Goal: Information Seeking & Learning: Find specific fact

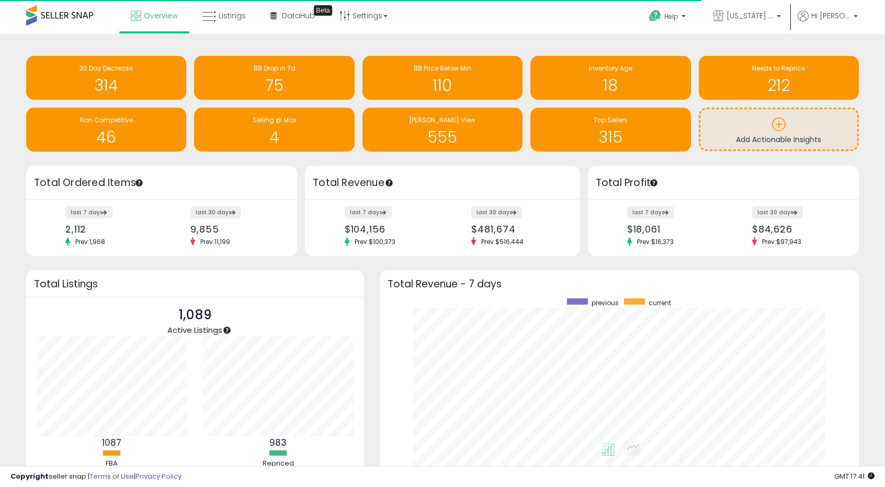
scroll to position [522762, 522501]
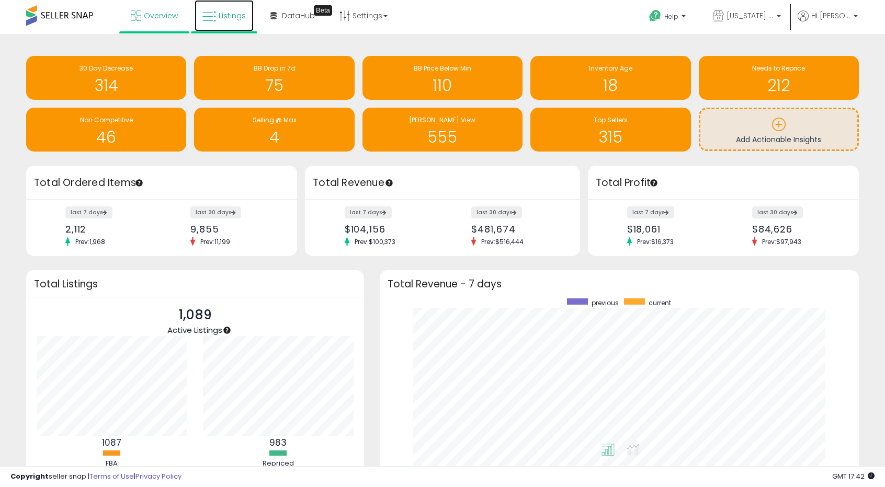
click at [213, 26] on link "Listings" at bounding box center [224, 15] width 59 height 31
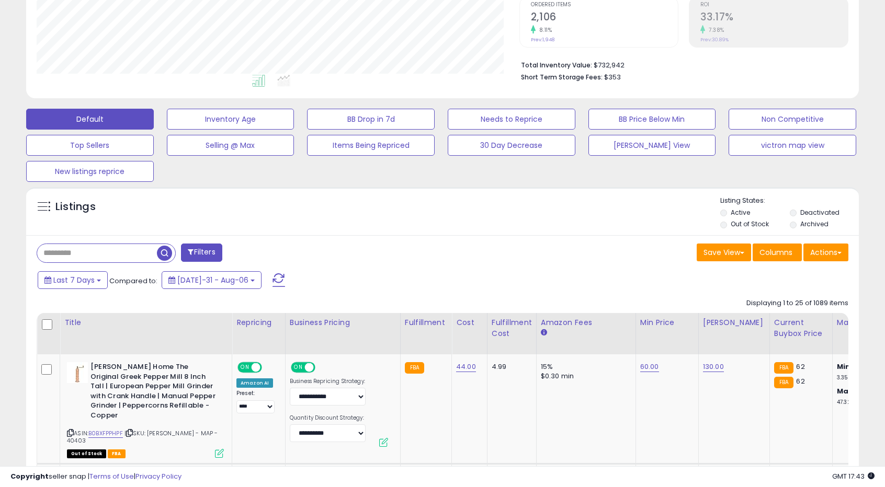
scroll to position [261, 0]
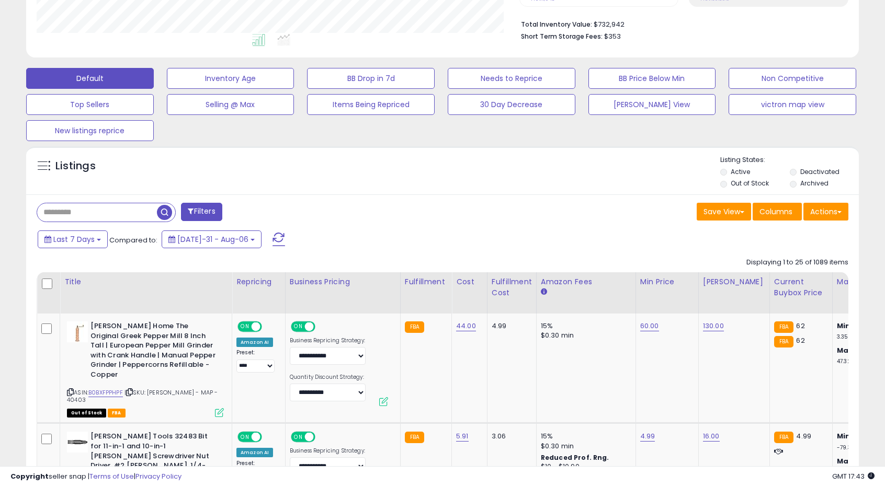
drag, startPoint x: 119, startPoint y: 205, endPoint x: 117, endPoint y: 211, distance: 6.0
click at [119, 205] on input "text" at bounding box center [97, 212] width 120 height 18
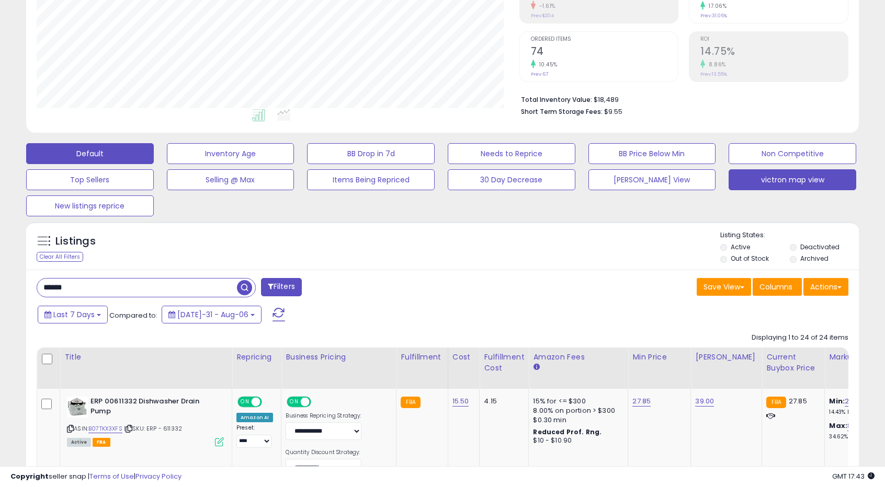
scroll to position [214, 483]
click at [294, 164] on button "victron map view" at bounding box center [231, 153] width 128 height 21
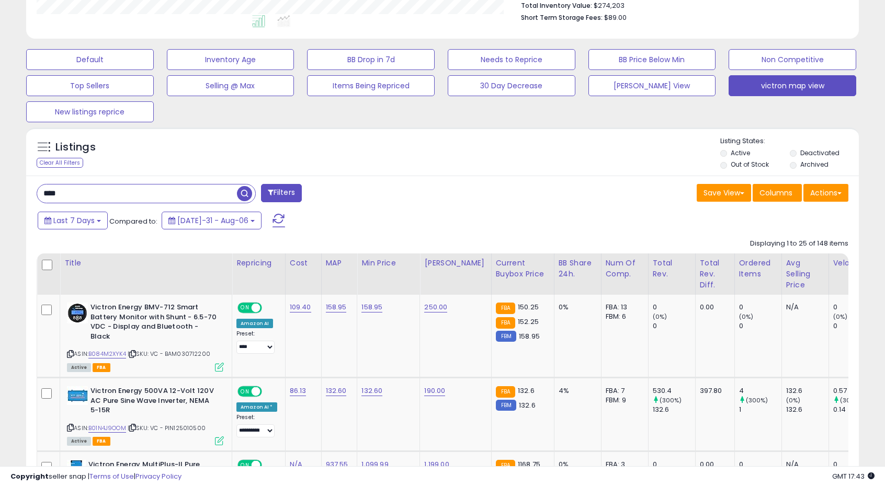
click at [245, 193] on span "button" at bounding box center [244, 193] width 15 height 15
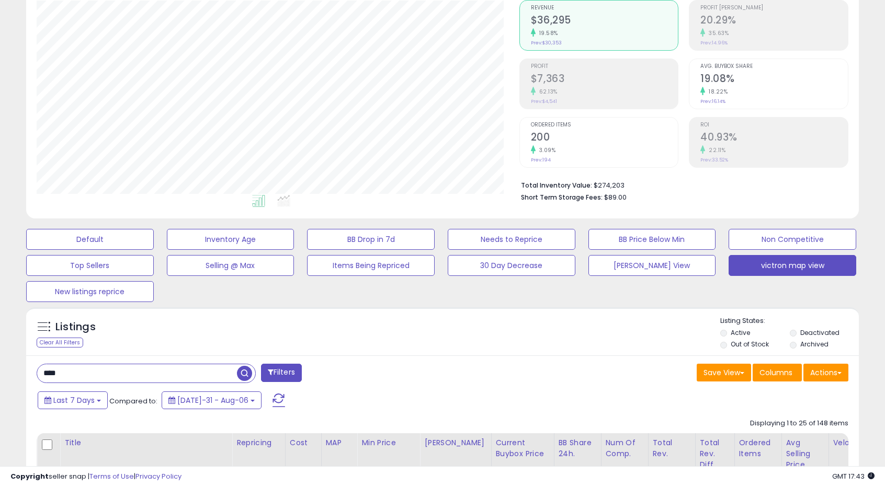
scroll to position [261, 0]
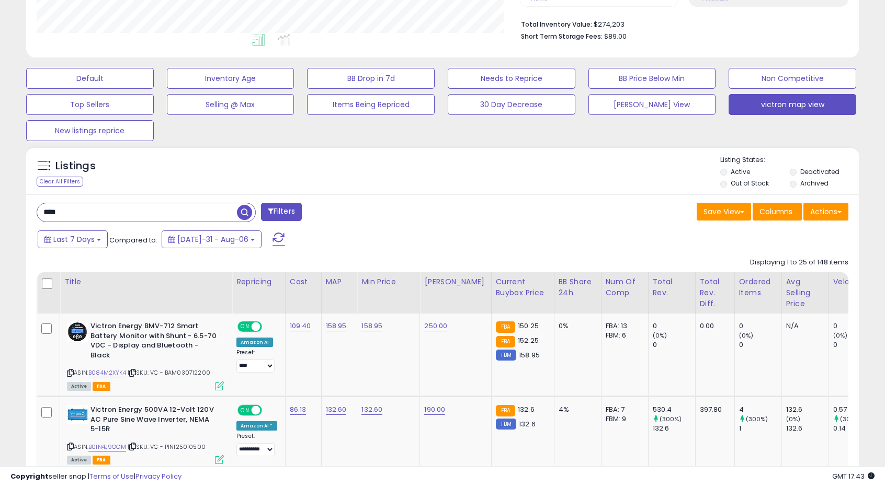
click at [73, 214] on input "****" at bounding box center [137, 212] width 200 height 18
type input "*"
type input "*****"
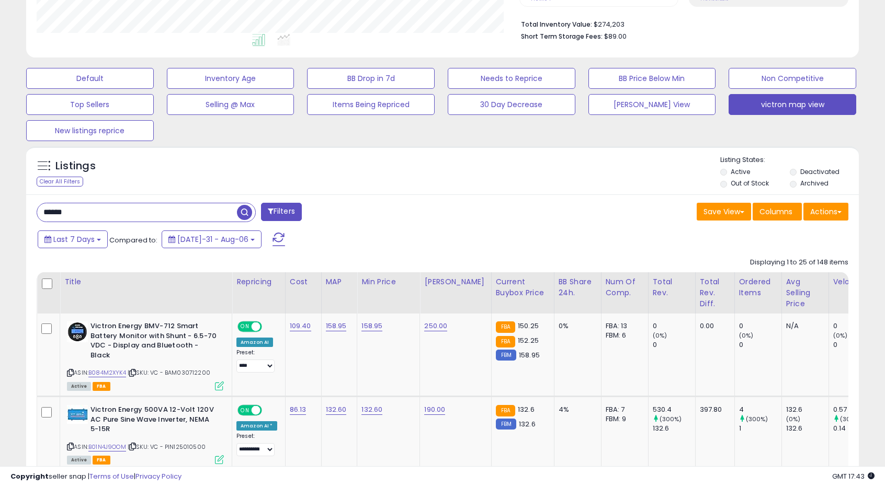
click at [245, 213] on span "button" at bounding box center [244, 212] width 15 height 15
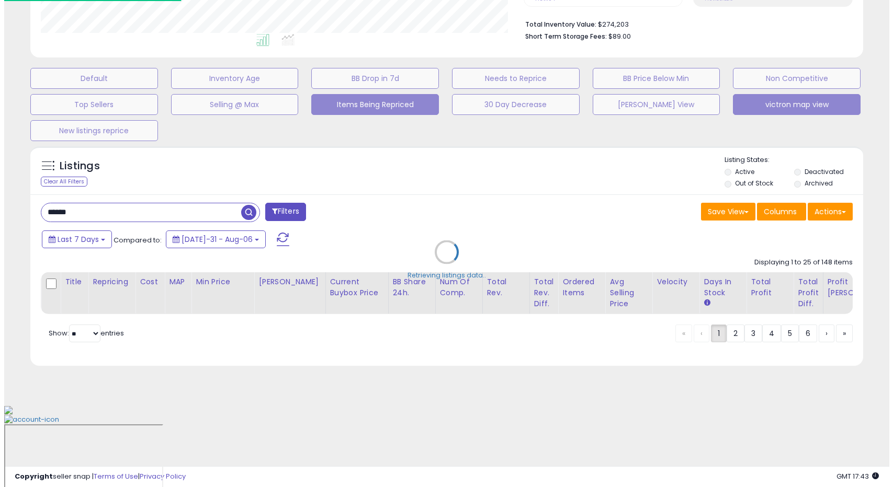
scroll to position [0, 0]
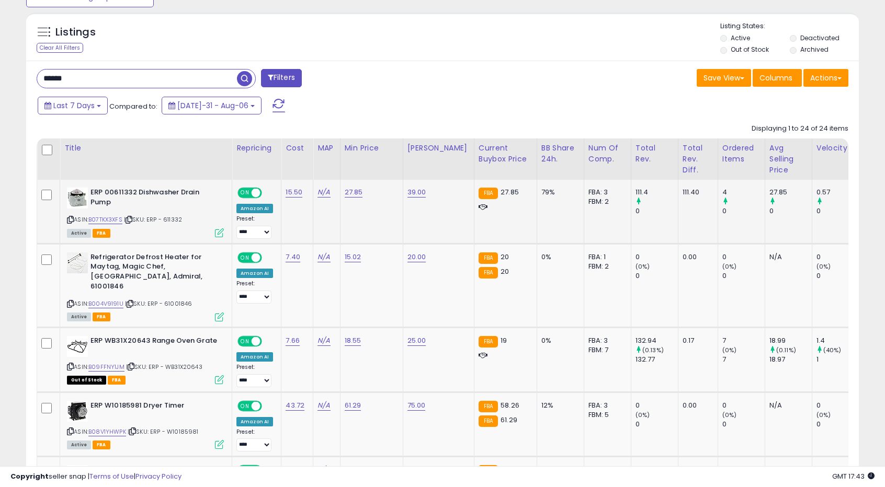
click at [181, 220] on span "| SKU: ERP - 611332" at bounding box center [153, 219] width 58 height 8
copy span "611332"
click at [174, 300] on span "| SKU: ERP - 61001846" at bounding box center [158, 304] width 67 height 8
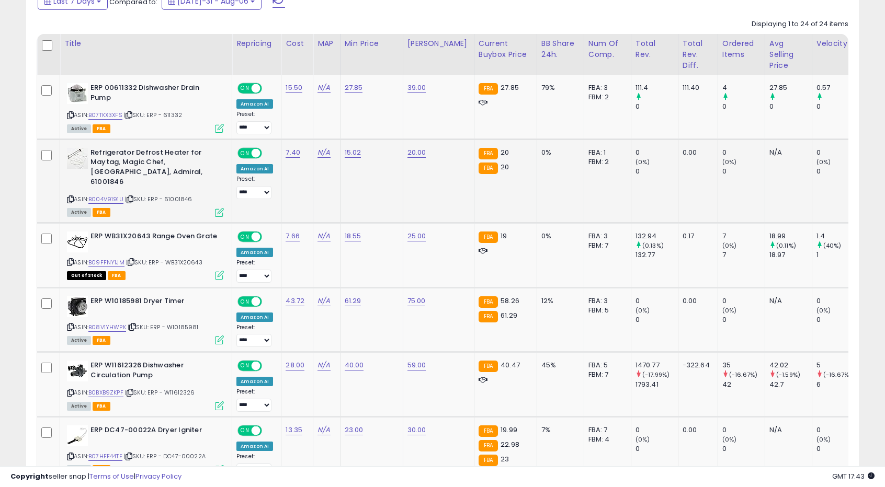
copy span "61001846"
click at [193, 258] on span "| SKU: ERP - WB31X20643" at bounding box center [164, 262] width 76 height 8
copy span "WB31X20643"
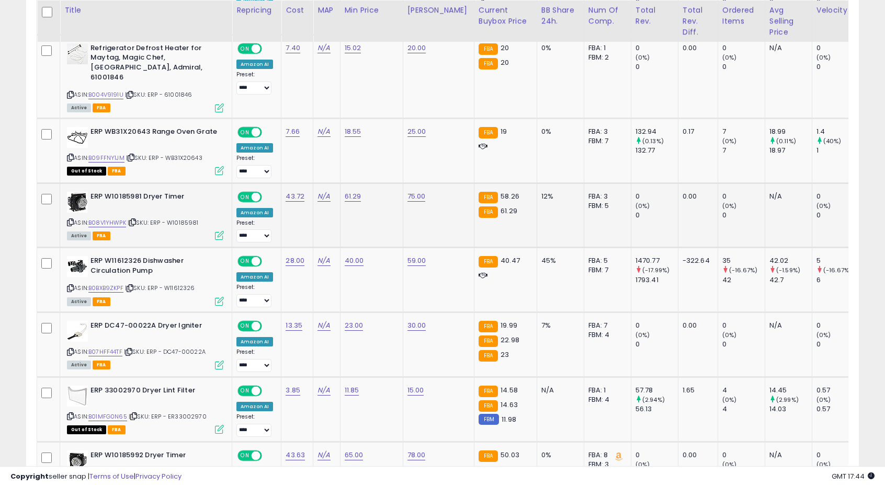
click at [180, 215] on div "ASIN: B08V1YHWPK | SKU: ERP - W10185981 Active FBA" at bounding box center [145, 216] width 157 height 48
click at [182, 219] on span "| SKU: ERP - W10185981" at bounding box center [163, 223] width 71 height 8
copy span "W10185981"
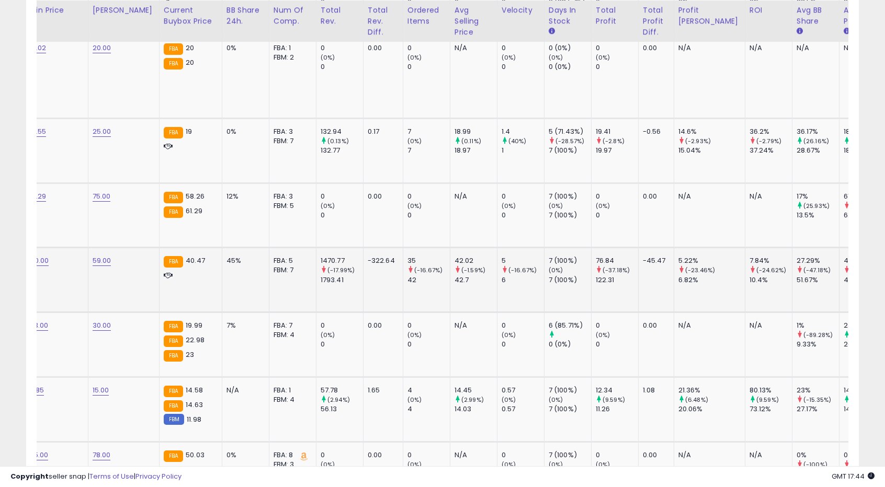
scroll to position [0, 315]
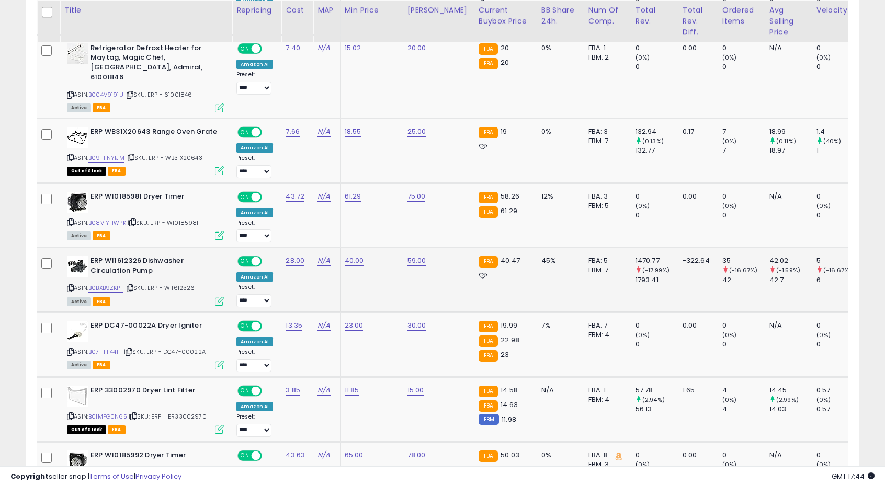
click at [177, 284] on span "| SKU: ERP - W11612326" at bounding box center [160, 288] width 70 height 8
copy span "W11612326"
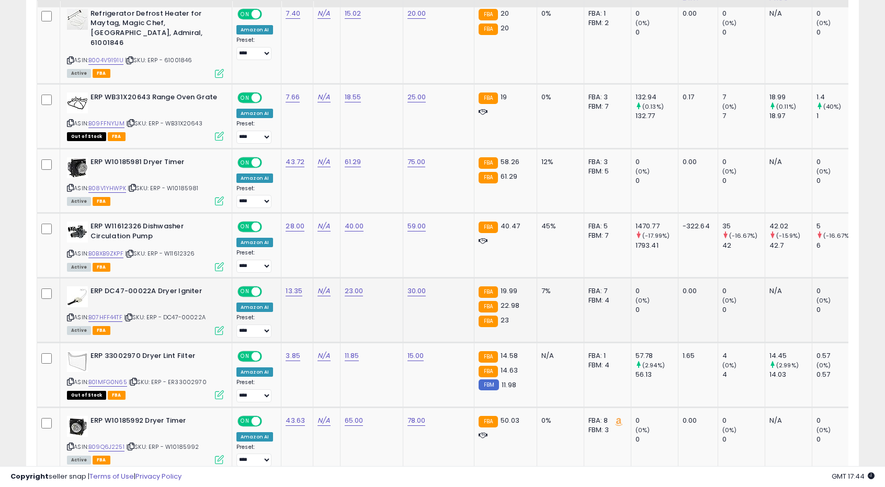
scroll to position [657, 0]
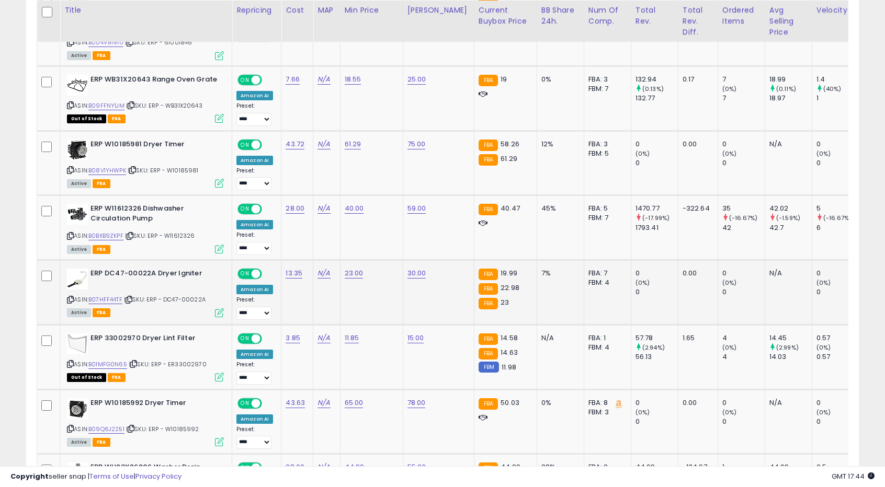
drag, startPoint x: 167, startPoint y: 287, endPoint x: 211, endPoint y: 290, distance: 44.0
click at [211, 290] on div "ASIN: B07HFF44TF | SKU: ERP - DC47-00022A Active FBA" at bounding box center [145, 293] width 157 height 48
copy span "DC47-00022A"
drag, startPoint x: 156, startPoint y: 349, endPoint x: 213, endPoint y: 353, distance: 57.1
click at [213, 353] on div "ASIN: B01MFG0N65 | SKU: ERP - ER33002970 Out of Stock FBA" at bounding box center [145, 358] width 157 height 48
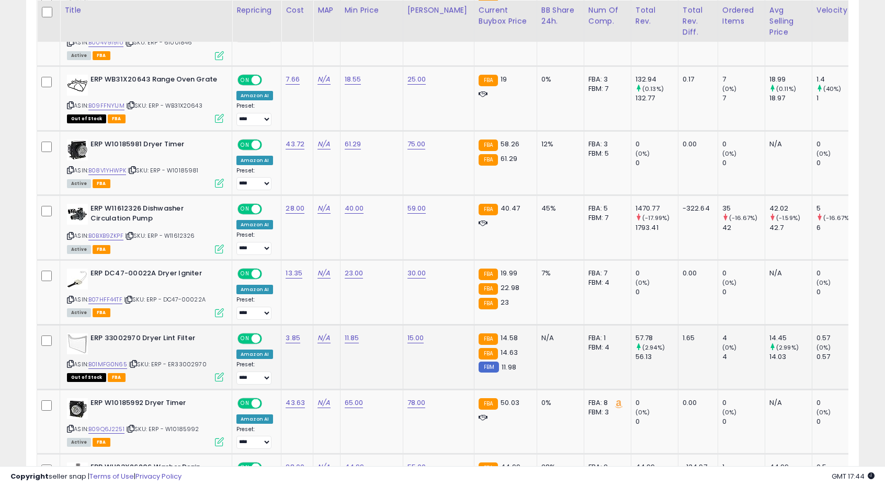
copy span "ERP - ER33002970"
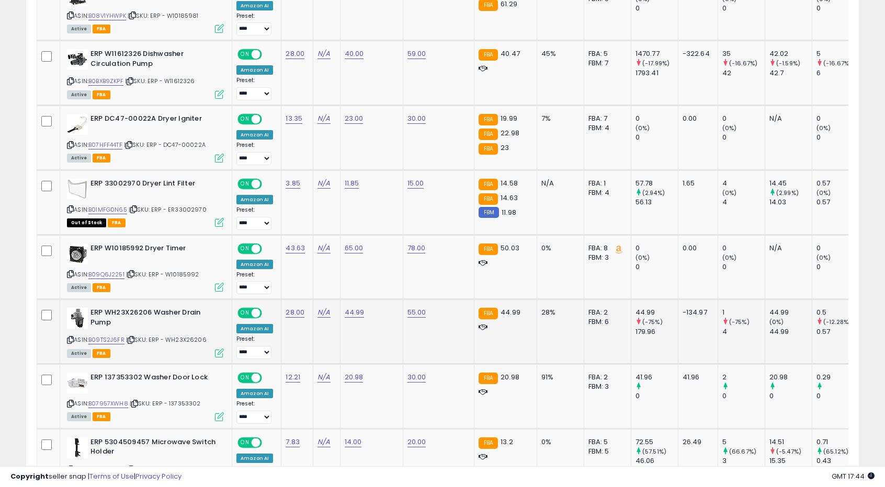
scroll to position [814, 0]
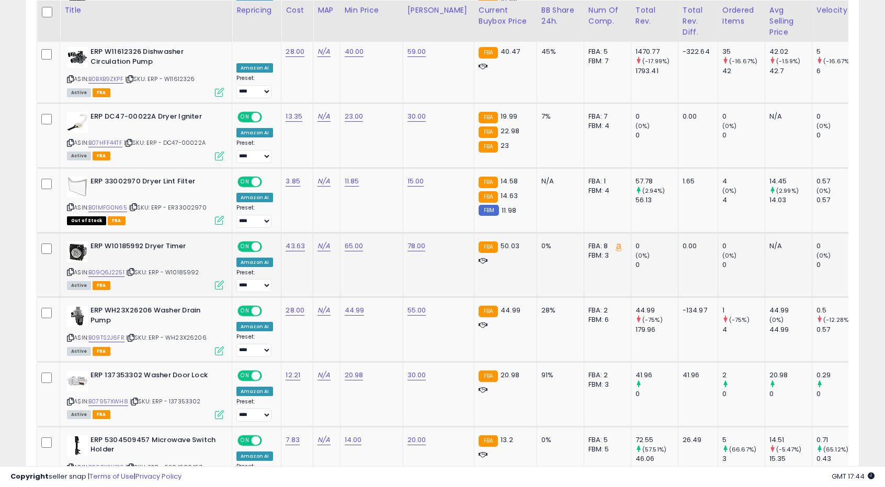
drag, startPoint x: 151, startPoint y: 260, endPoint x: 204, endPoint y: 261, distance: 53.4
click at [204, 261] on div "ASIN: B09Q6J2251 | SKU: ERP - W10185992 Active FBA" at bounding box center [145, 266] width 157 height 48
copy span "ERP - W10185992"
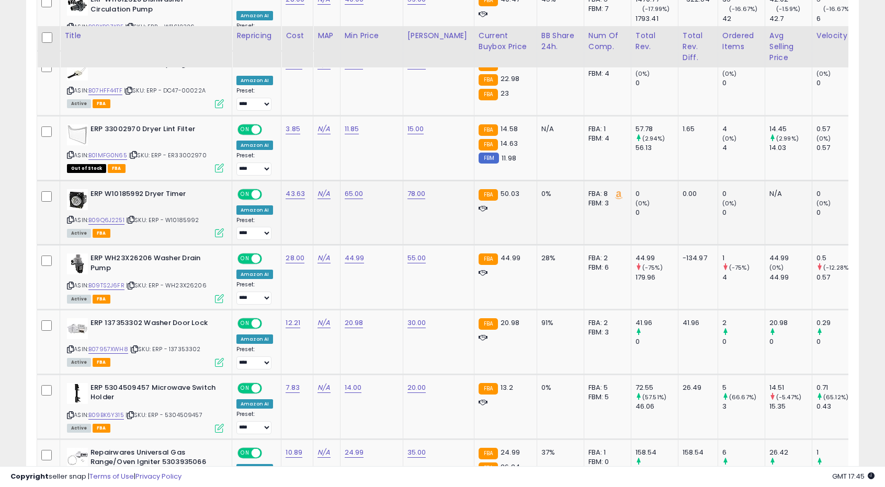
scroll to position [918, 0]
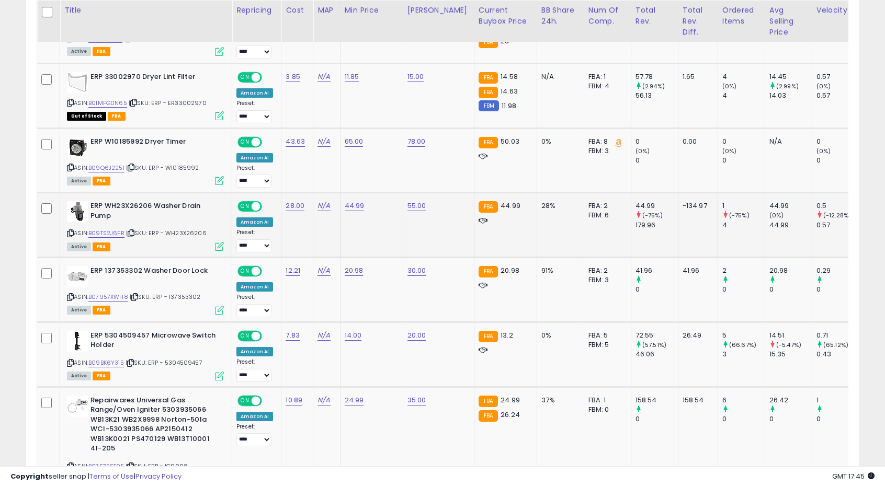
click at [183, 229] on span "| SKU: ERP - WH23X26206" at bounding box center [166, 233] width 81 height 8
copy span "WH23X26206"
click at [183, 287] on div "ASIN: B07957XWH8 | SKU: ERP - 137353302 Active FBA" at bounding box center [145, 290] width 157 height 48
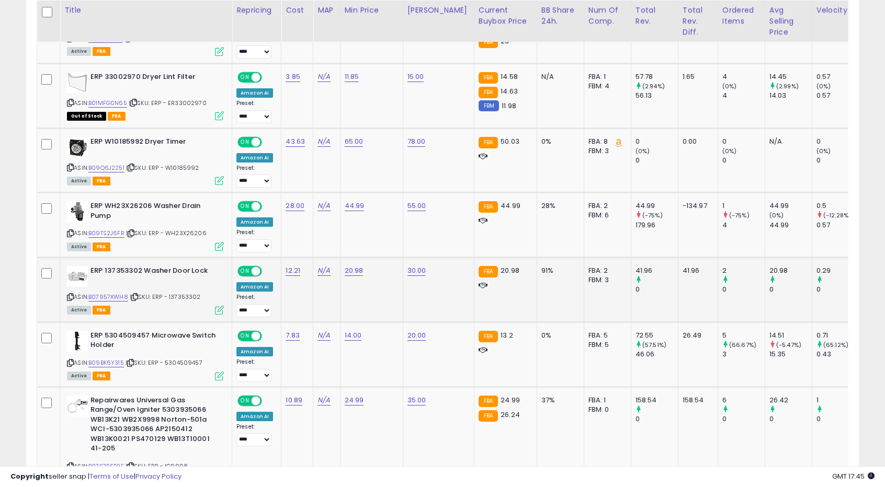
click at [183, 293] on span "| SKU: ERP - 137353302" at bounding box center [165, 297] width 71 height 8
copy span "137353302"
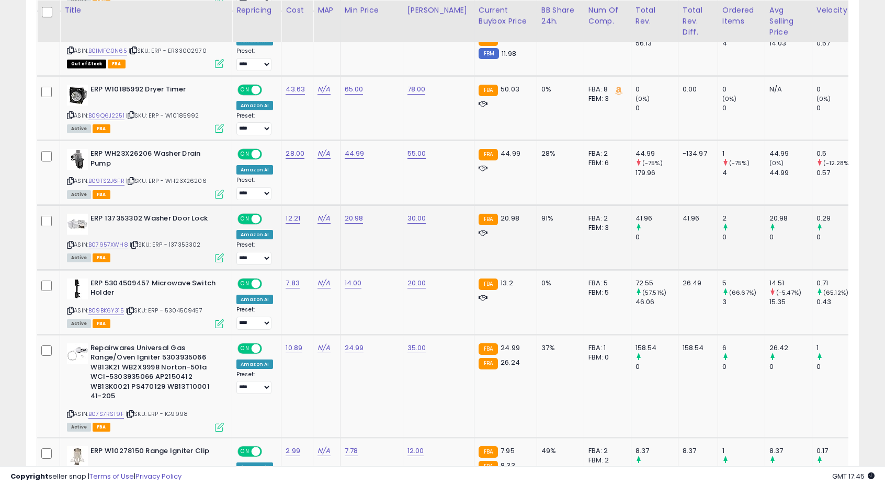
scroll to position [1075, 0]
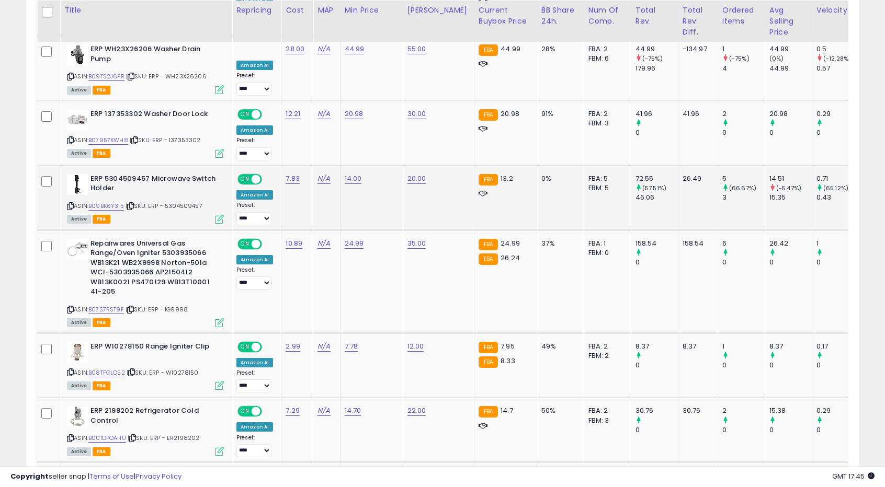
click at [190, 202] on span "| SKU: ERP - 5304509457" at bounding box center [164, 206] width 77 height 8
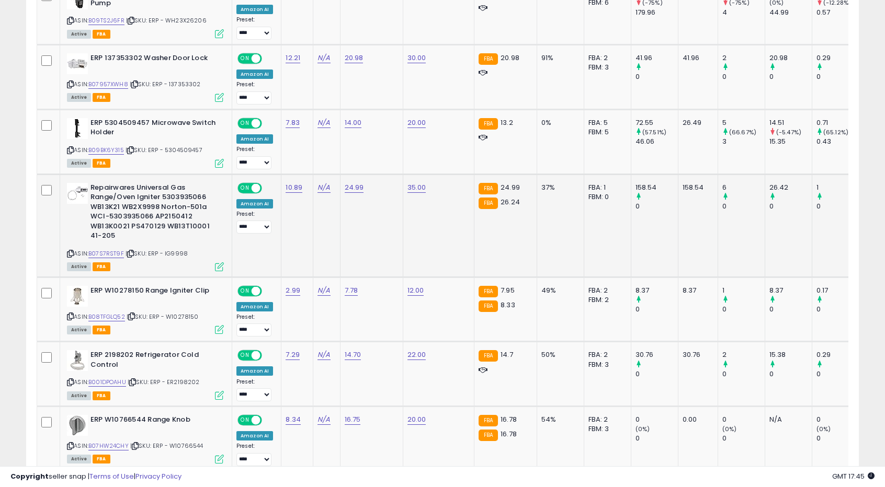
scroll to position [1180, 0]
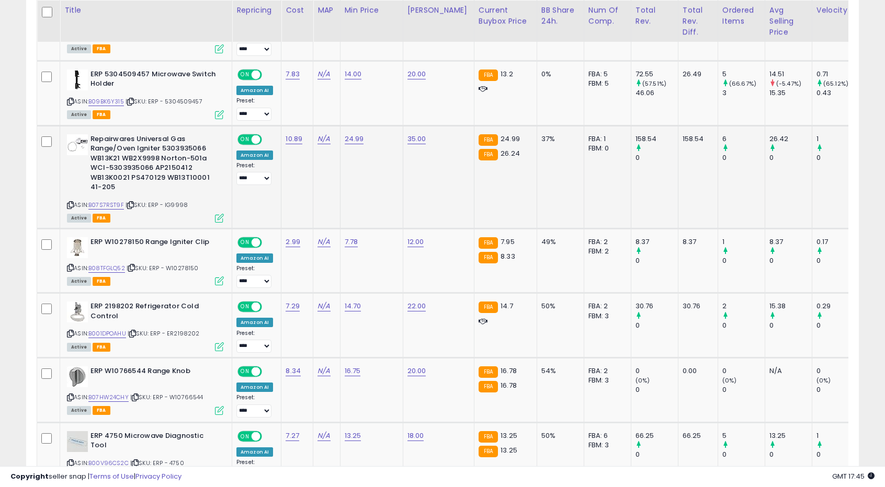
click at [179, 201] on span "| SKU: ERP - IG9998" at bounding box center [157, 205] width 62 height 8
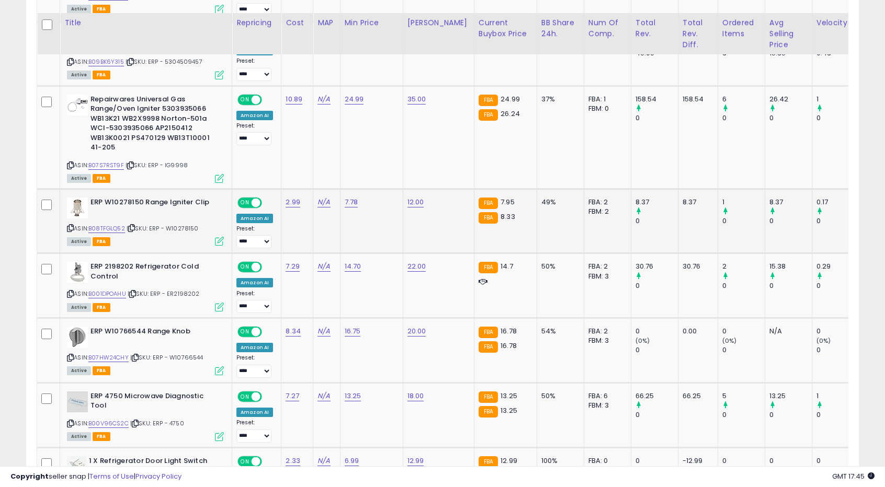
scroll to position [1232, 0]
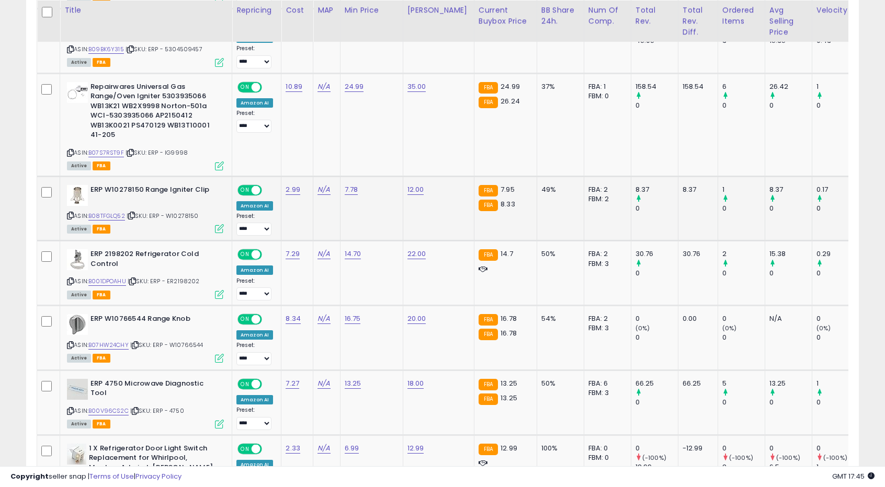
click at [183, 212] on span "| SKU: ERP - W10278150" at bounding box center [163, 216] width 72 height 8
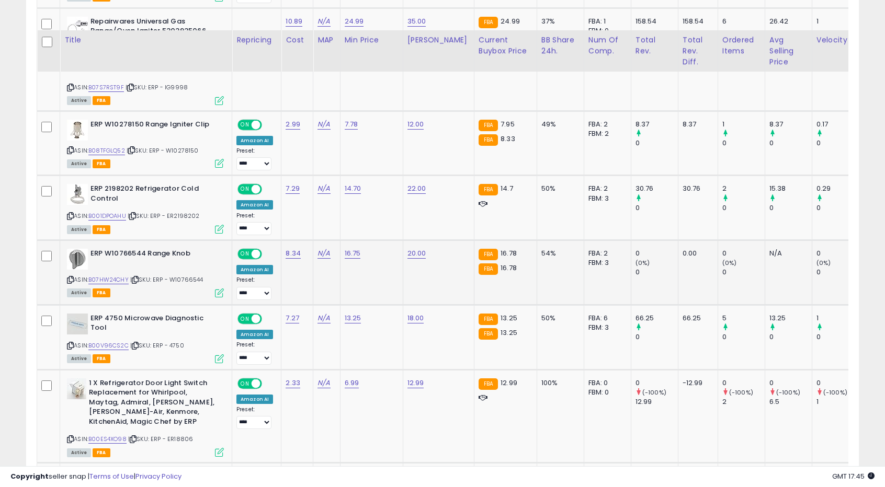
scroll to position [1337, 0]
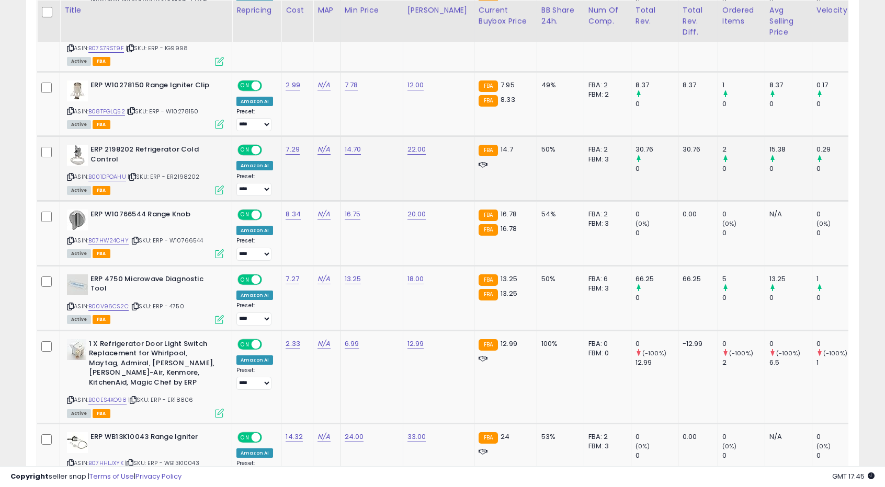
click at [184, 173] on span "| SKU: ERP - ER2198202" at bounding box center [164, 177] width 72 height 8
click at [179, 236] on span "| SKU: ERP - W10766544" at bounding box center [166, 240] width 73 height 8
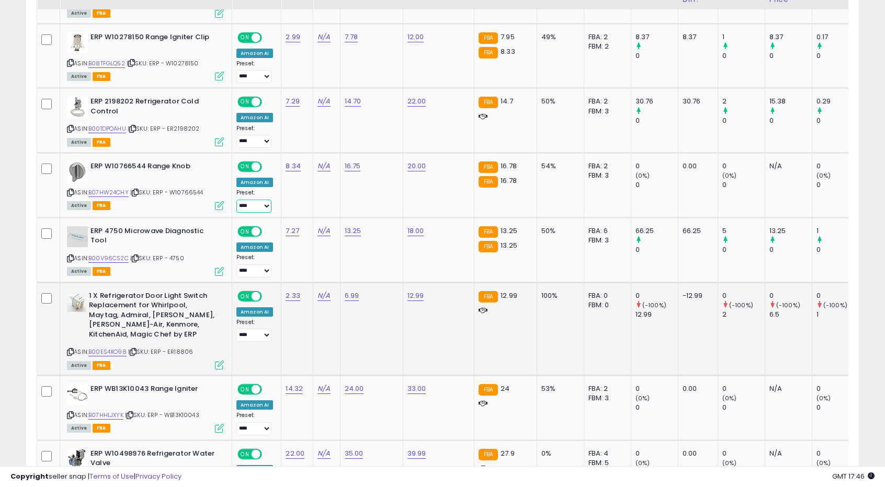
scroll to position [1494, 0]
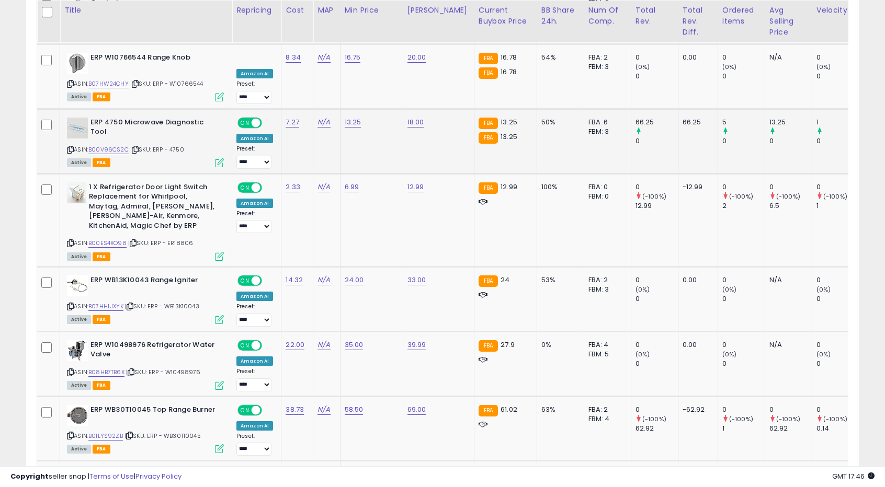
click at [176, 145] on span "| SKU: ERP - 4750" at bounding box center [157, 149] width 54 height 8
click at [180, 239] on span "| SKU: ERP - ER18806" at bounding box center [160, 243] width 65 height 8
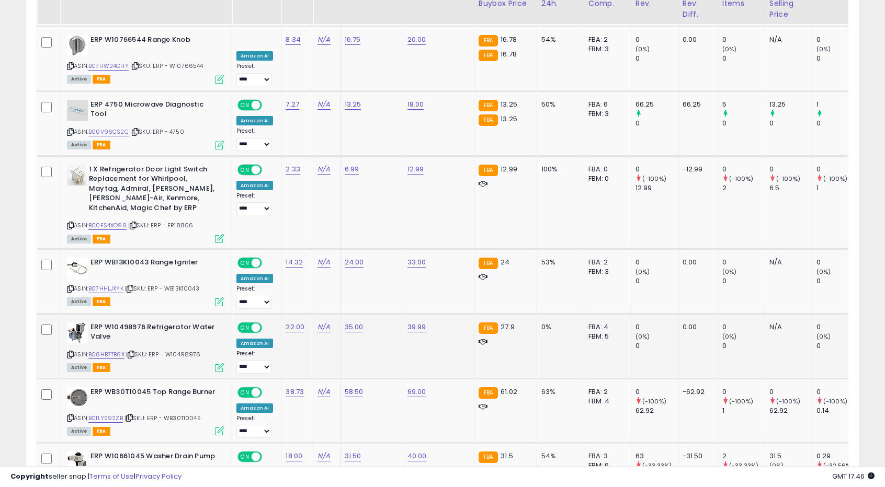
scroll to position [1650, 0]
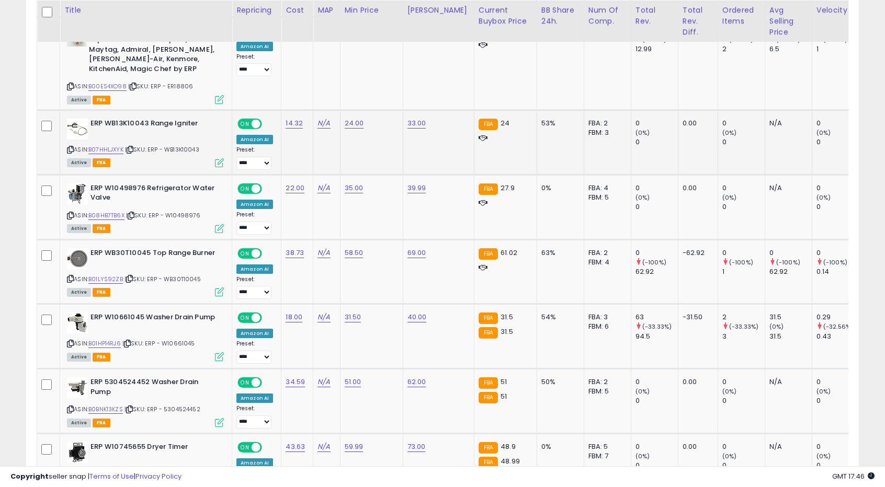
click at [191, 145] on span "| SKU: ERP - WB13K10043" at bounding box center [162, 149] width 74 height 8
click at [188, 211] on span "| SKU: ERP - W10498976" at bounding box center [163, 215] width 75 height 8
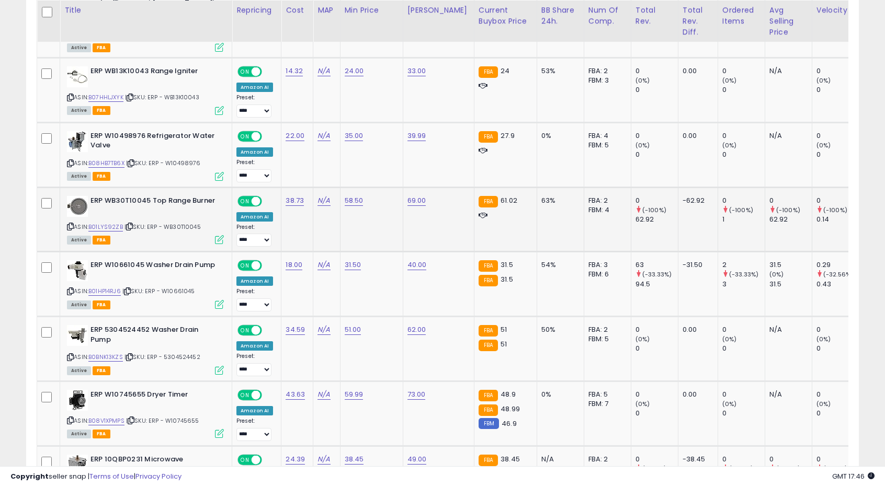
click at [179, 223] on span "| SKU: ERP - WB30T10045" at bounding box center [162, 227] width 76 height 8
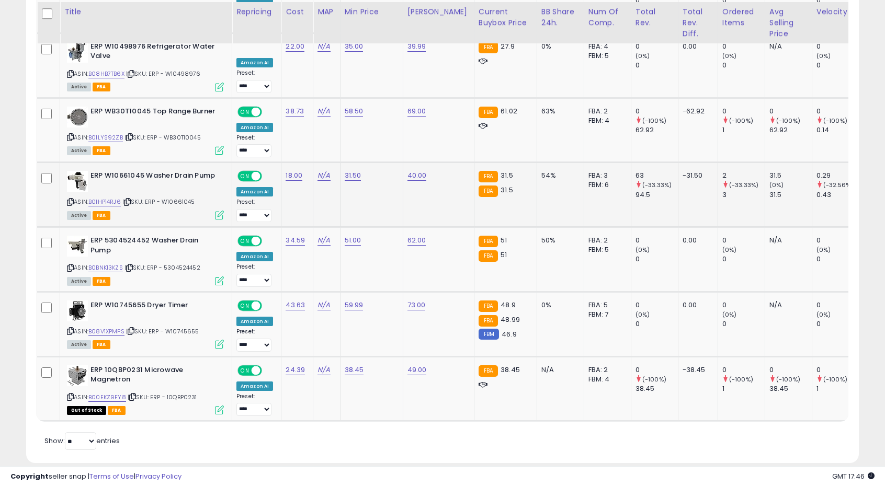
scroll to position [1794, 0]
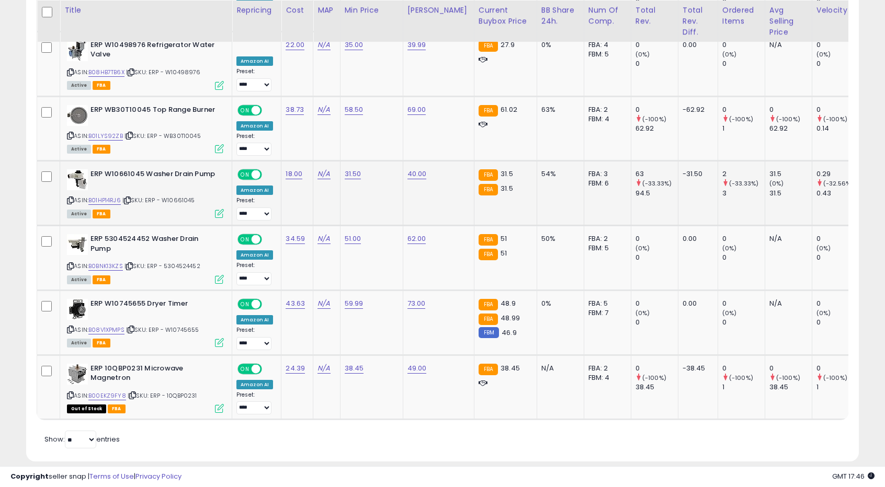
click at [184, 196] on span "| SKU: ERP - W10661045" at bounding box center [158, 200] width 73 height 8
click at [180, 262] on span "| SKU: ERP - 5304524452" at bounding box center [162, 266] width 76 height 8
click at [170, 326] on span "| SKU: ERP - W10745655" at bounding box center [162, 330] width 73 height 8
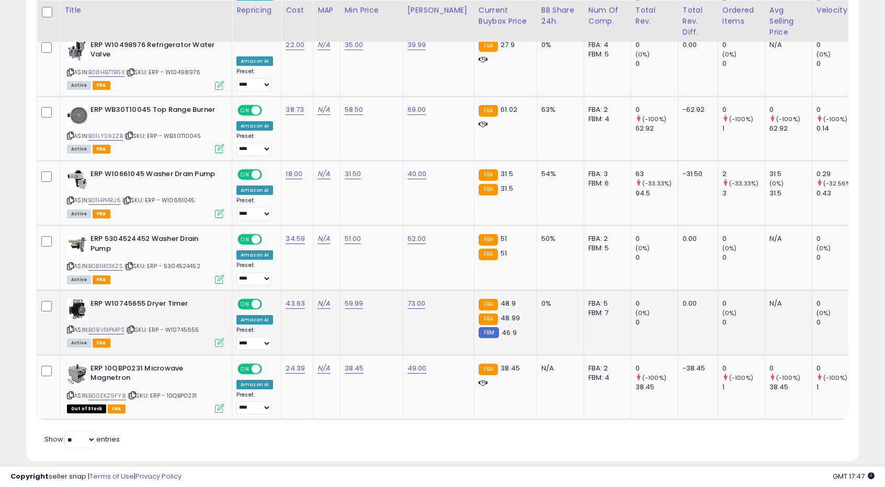
click at [170, 326] on span "| SKU: ERP - W10745655" at bounding box center [162, 330] width 73 height 8
click at [180, 392] on span "| SKU: ERP - 10QBP0231" at bounding box center [163, 396] width 70 height 8
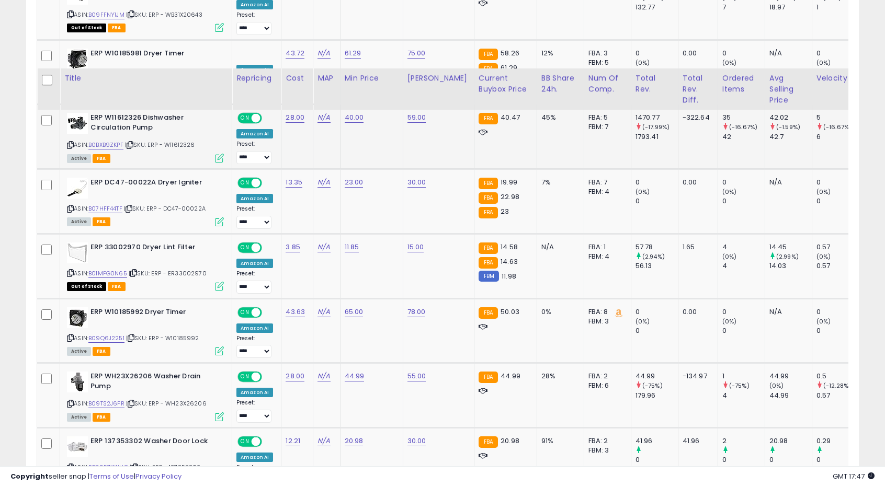
scroll to position [957, 0]
